Goal: Information Seeking & Learning: Stay updated

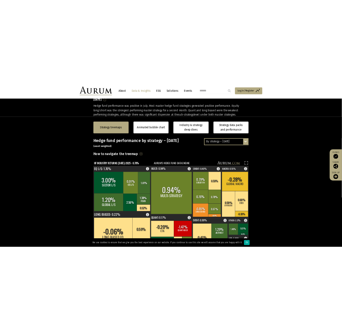
scroll to position [145, 0]
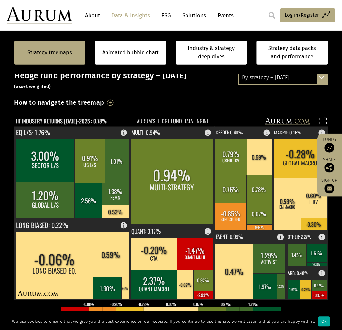
click at [319, 80] on div "By strategy – [DATE] By strategy – [DATE] By strategy – year to date 2016 – [DA…" at bounding box center [283, 78] width 90 height 14
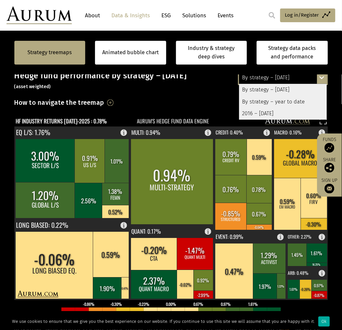
click at [283, 101] on div "By strategy – year to date" at bounding box center [283, 102] width 88 height 12
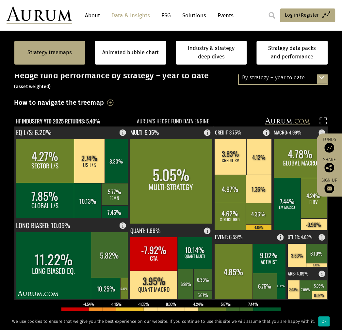
click at [299, 76] on div "By strategy – year to date" at bounding box center [283, 78] width 88 height 12
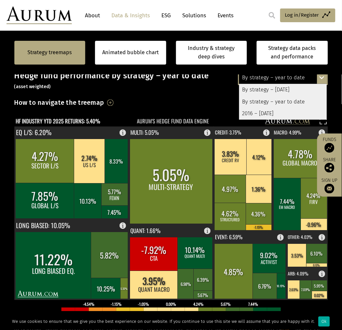
click at [283, 101] on div "By strategy – year to date" at bounding box center [283, 102] width 88 height 12
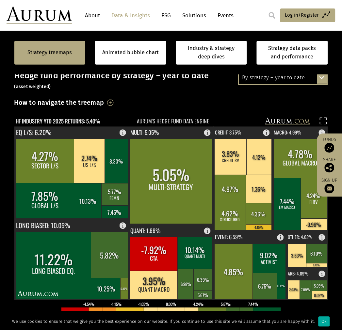
click at [271, 77] on div "By strategy – year to date" at bounding box center [283, 78] width 88 height 12
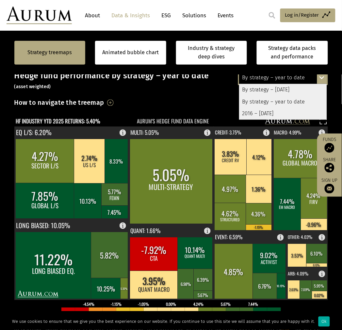
click at [273, 95] on div "By strategy – [DATE]" at bounding box center [283, 90] width 88 height 12
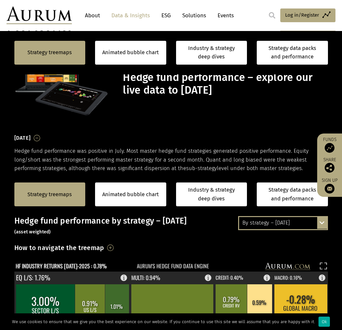
scroll to position [145, 0]
